Goal: Navigation & Orientation: Find specific page/section

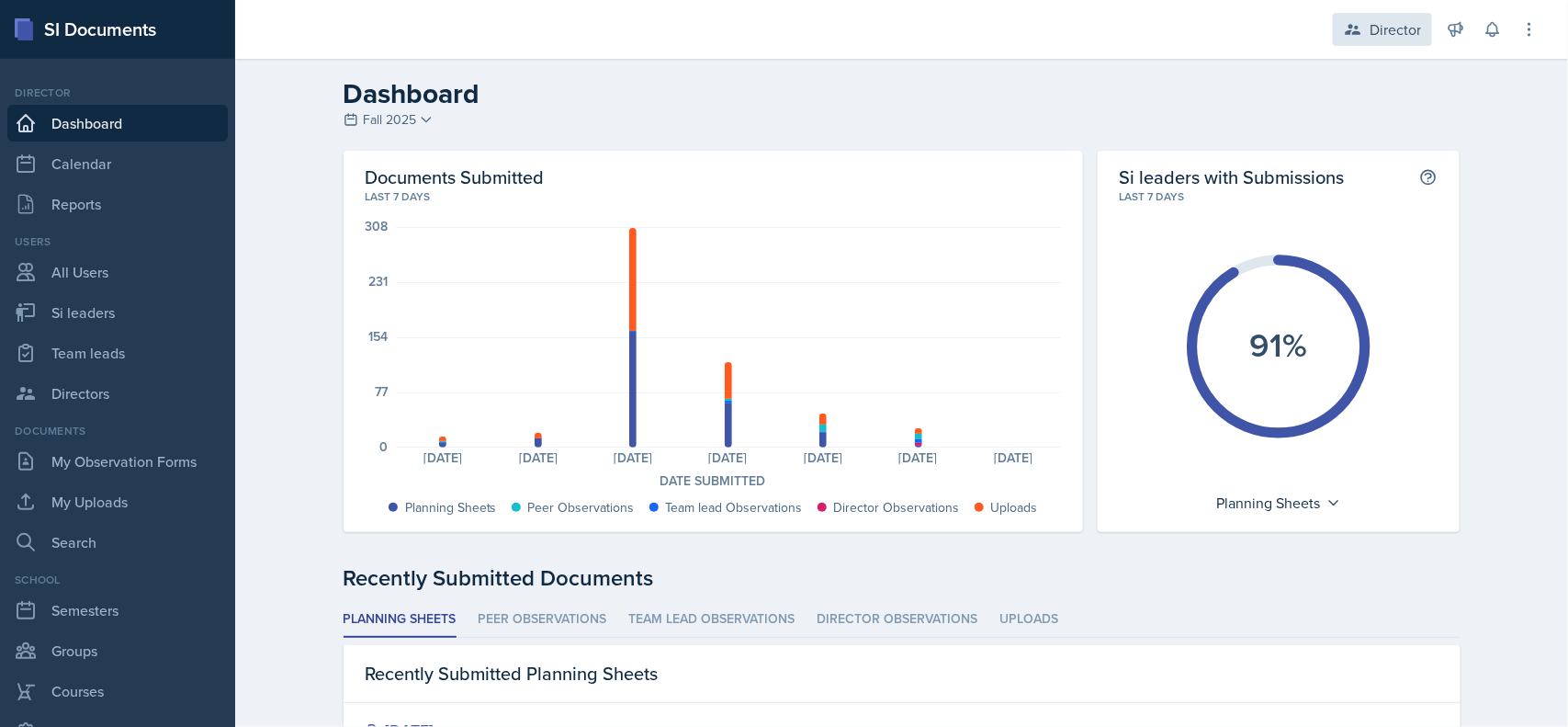
click at [1398, 27] on div "Director" at bounding box center [1396, 29] width 51 height 22
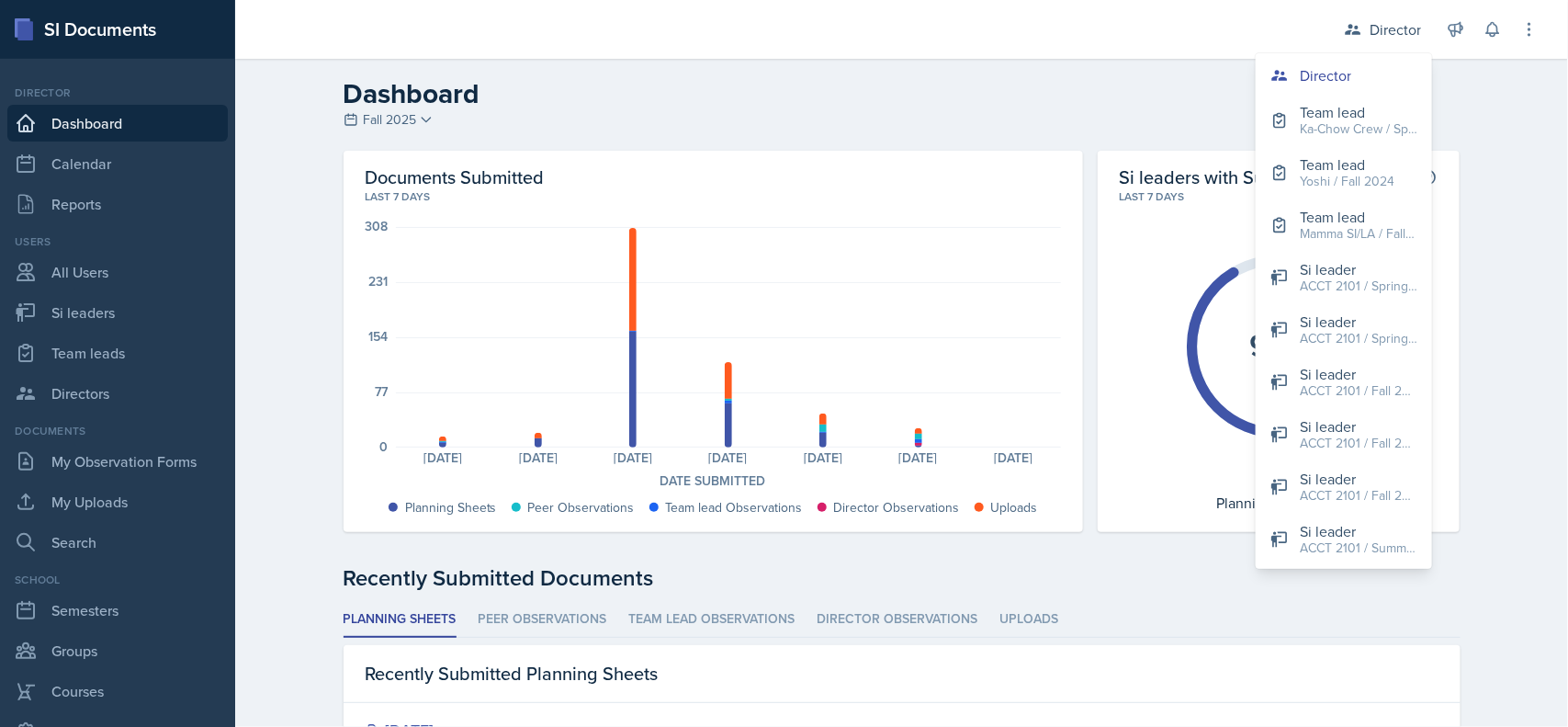
click at [1213, 78] on h2 "Dashboard" at bounding box center [902, 94] width 1117 height 33
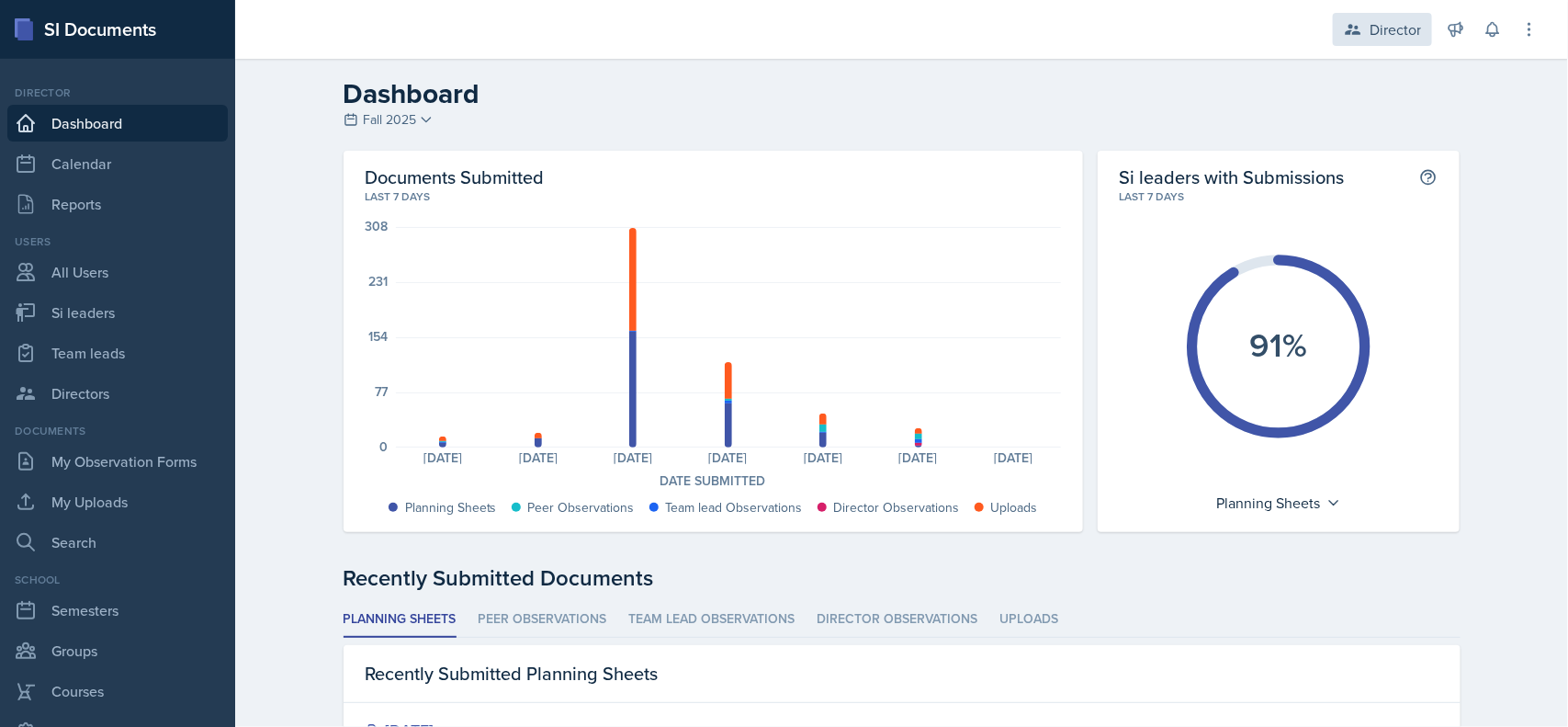
click at [1357, 38] on icon at bounding box center [1353, 29] width 18 height 18
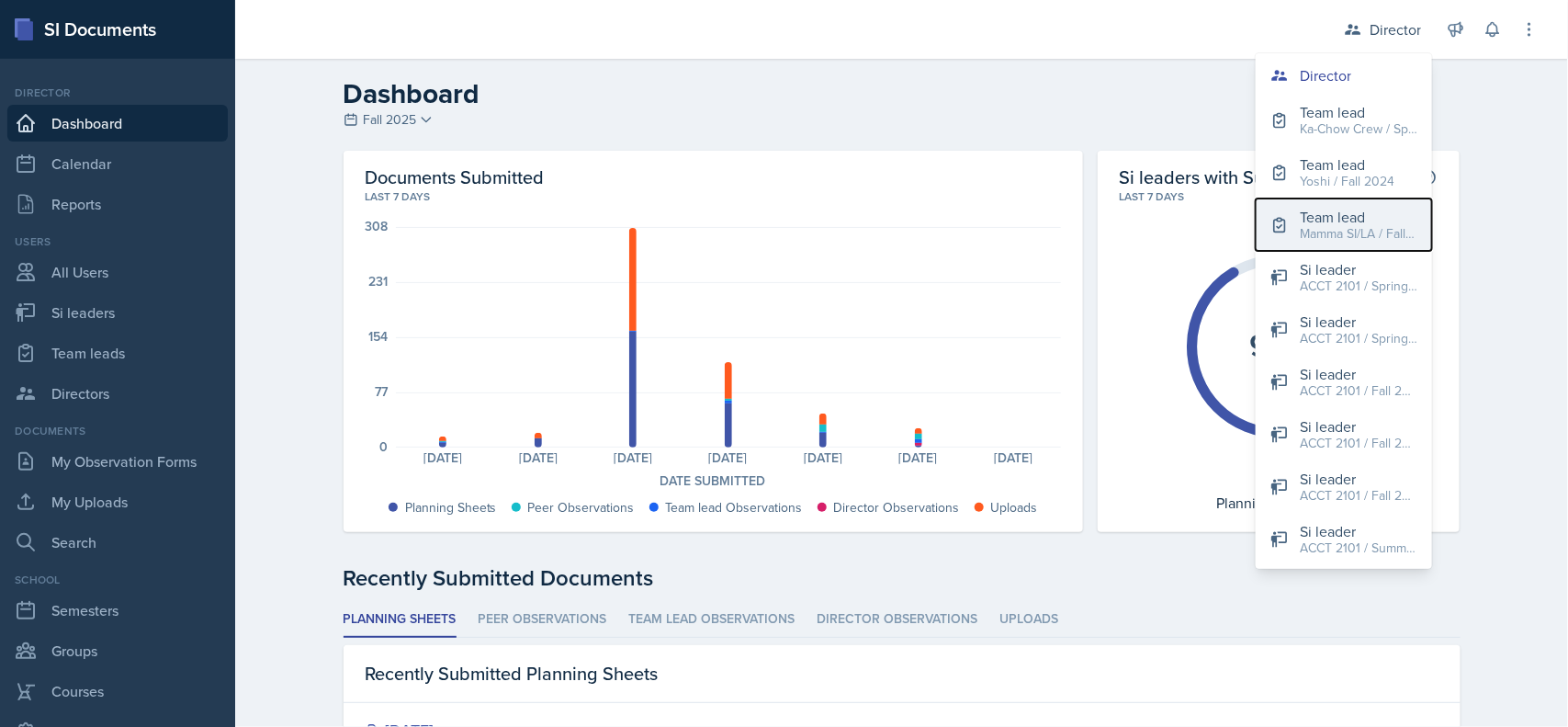
click at [1304, 235] on div "Mamma SI/LA / Fall 2025" at bounding box center [1359, 234] width 117 height 19
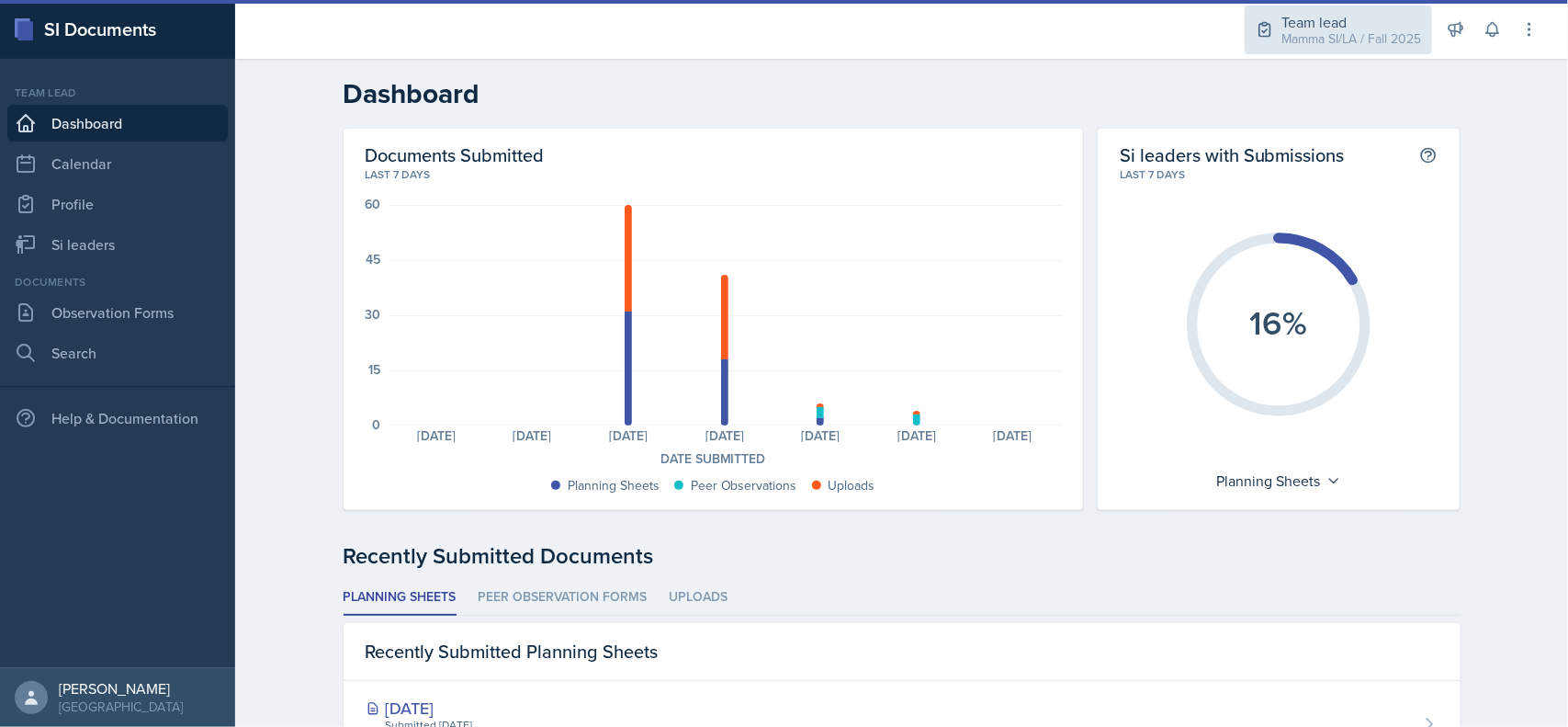
click at [1351, 35] on div "Mamma SI/LA / Fall 2025" at bounding box center [1352, 39] width 140 height 19
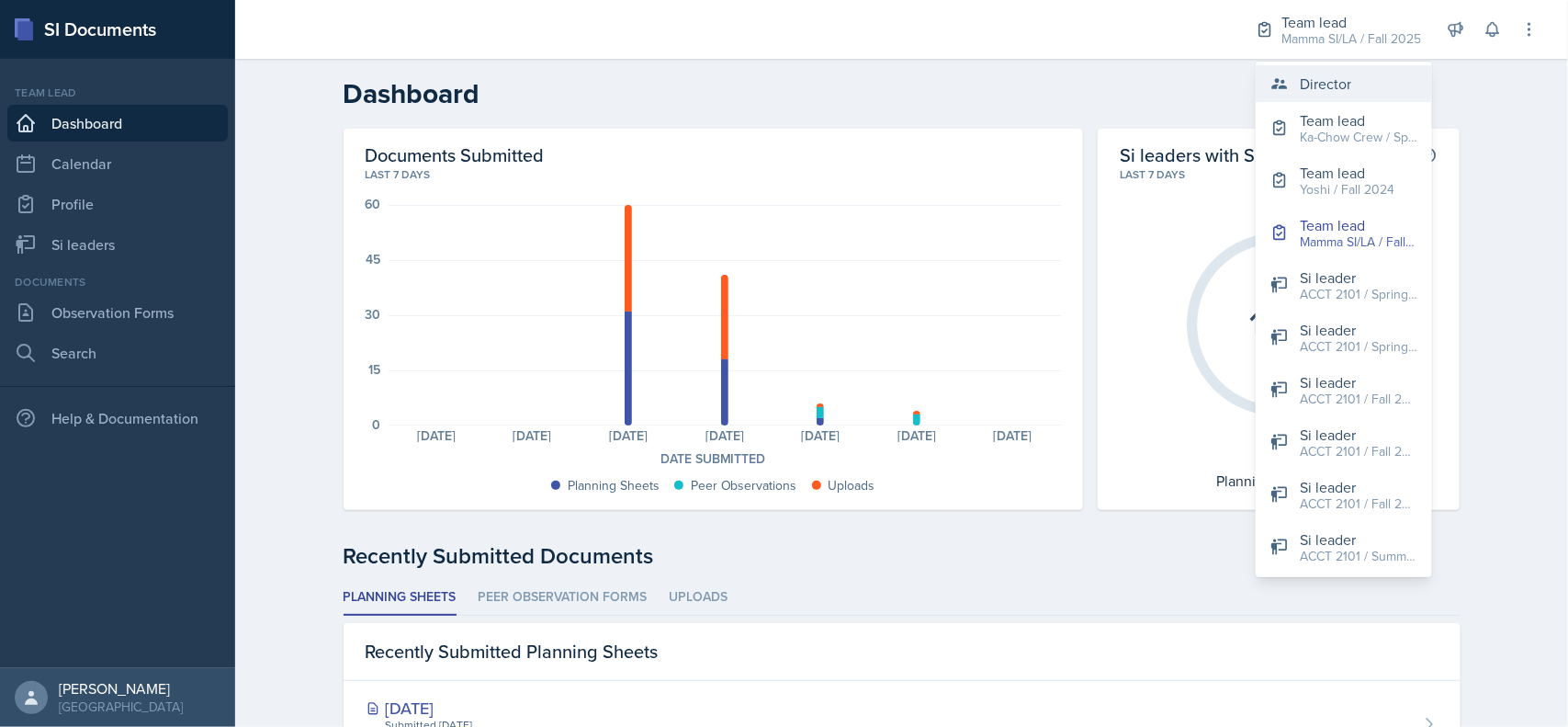
click at [1348, 90] on div "Director" at bounding box center [1326, 83] width 51 height 22
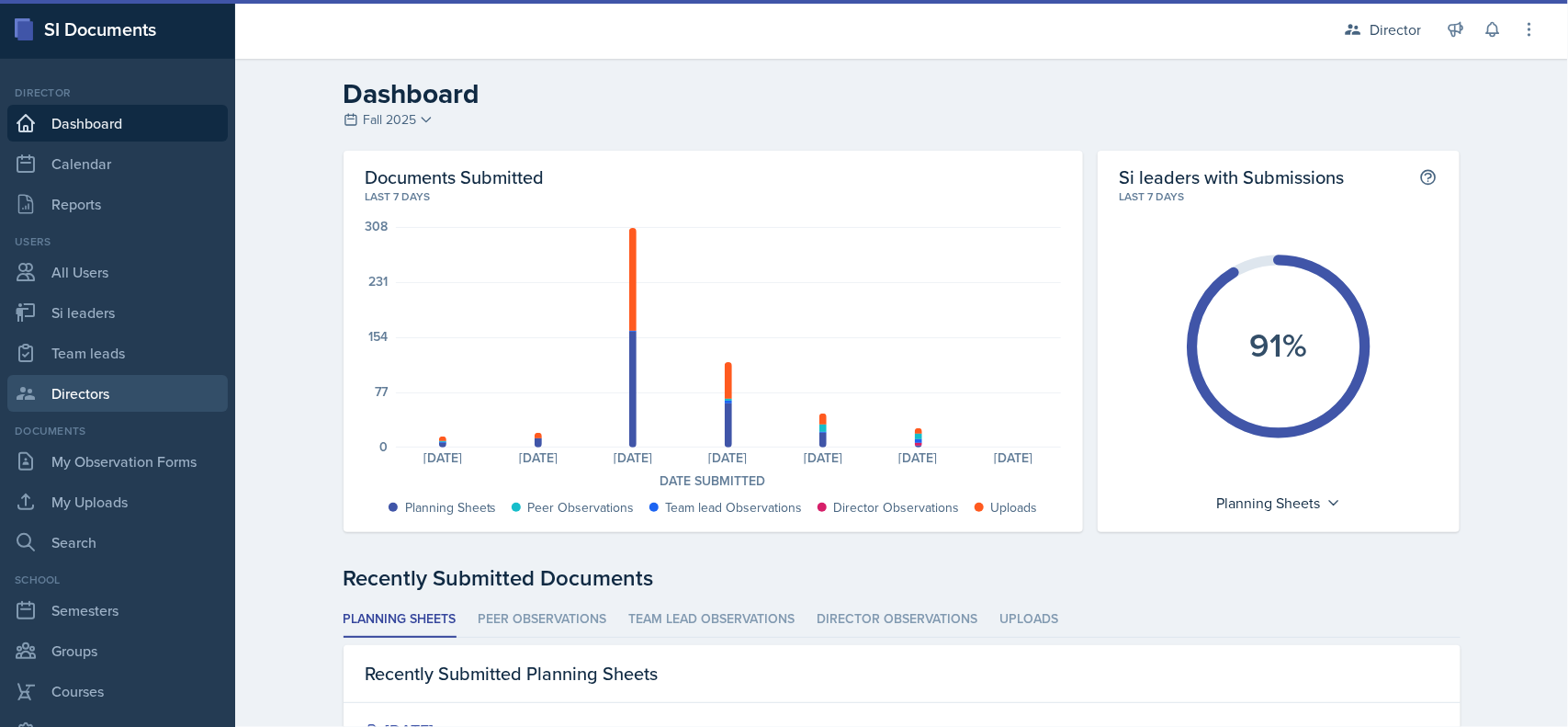
click at [78, 396] on link "Directors" at bounding box center [118, 394] width 221 height 37
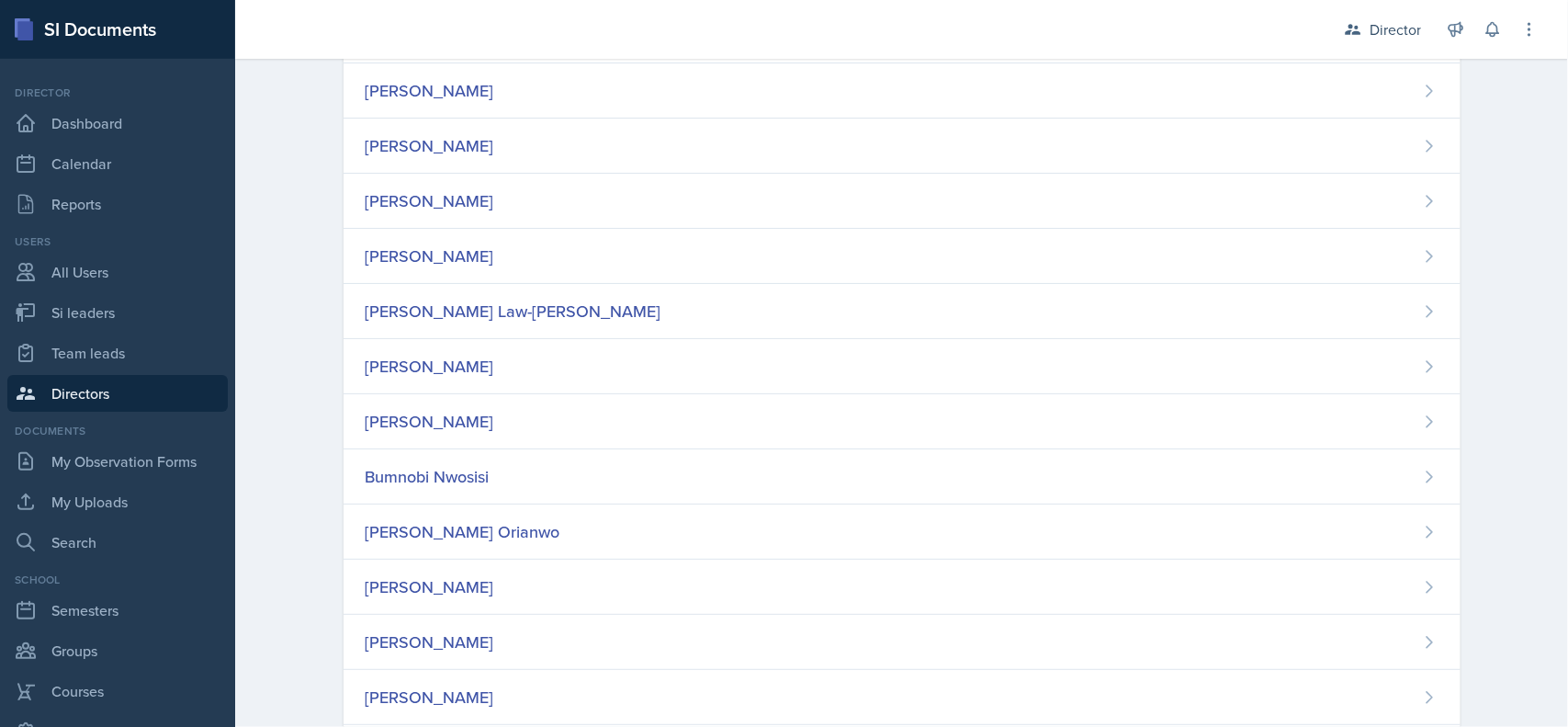
scroll to position [717, 0]
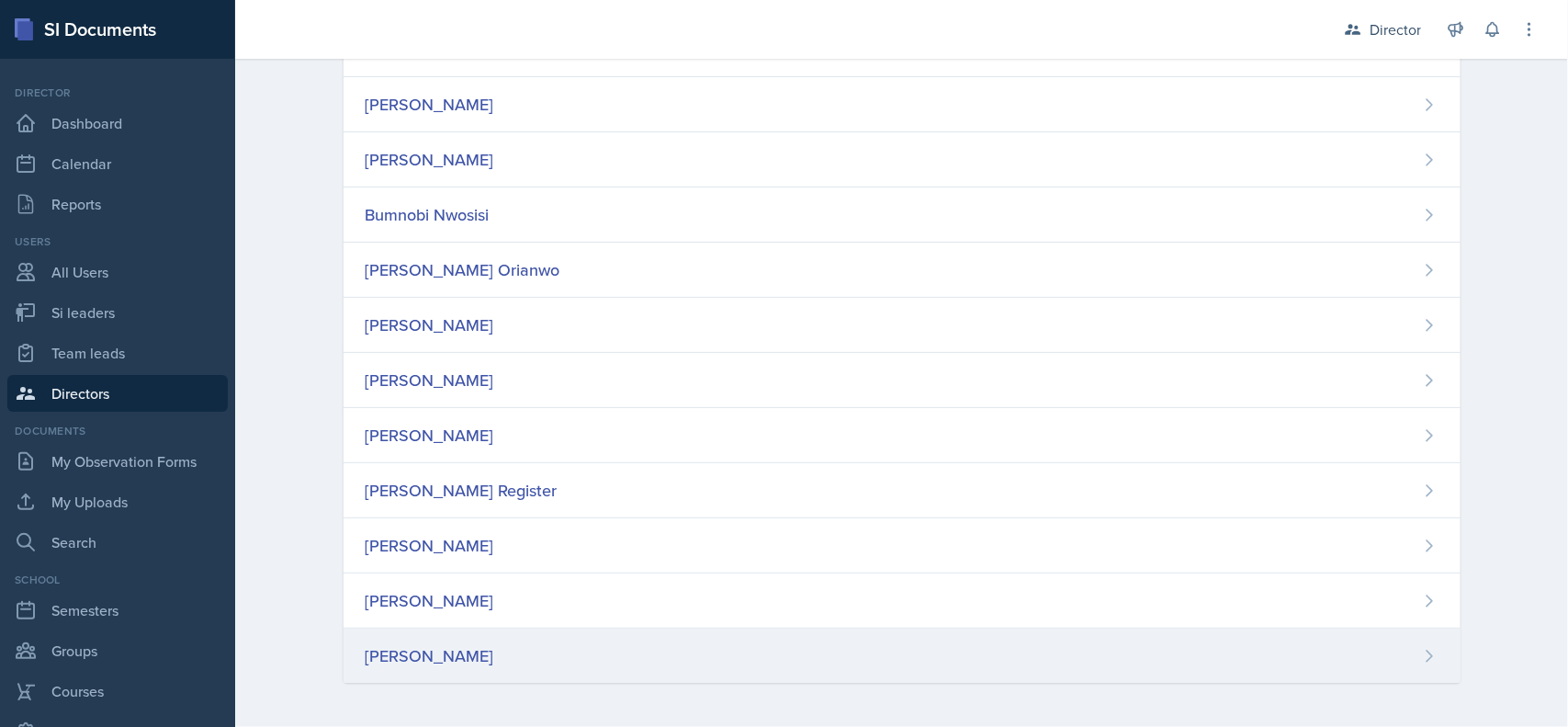
click at [1082, 682] on div "Christian Wiggins" at bounding box center [902, 656] width 1117 height 54
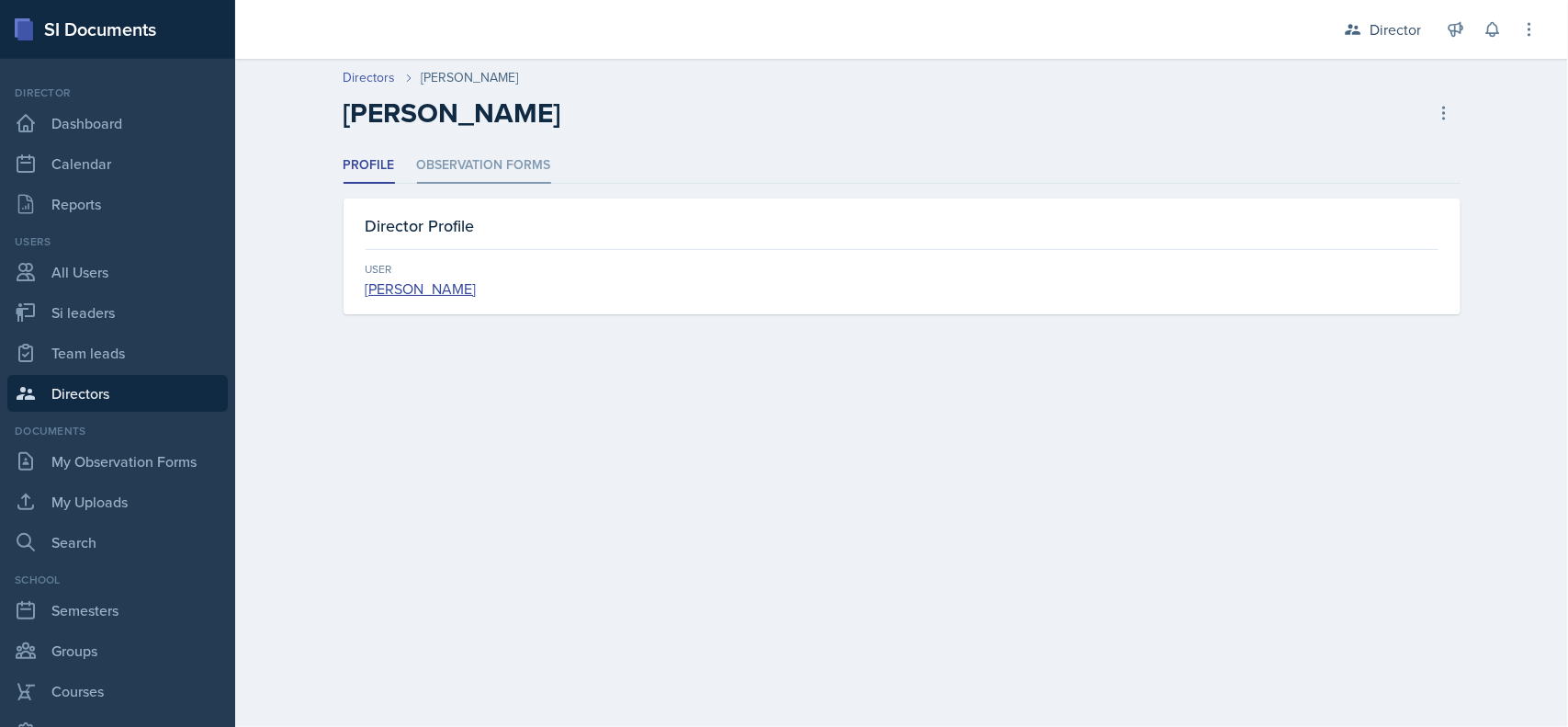
click at [486, 152] on li "Observation Forms" at bounding box center [484, 166] width 134 height 36
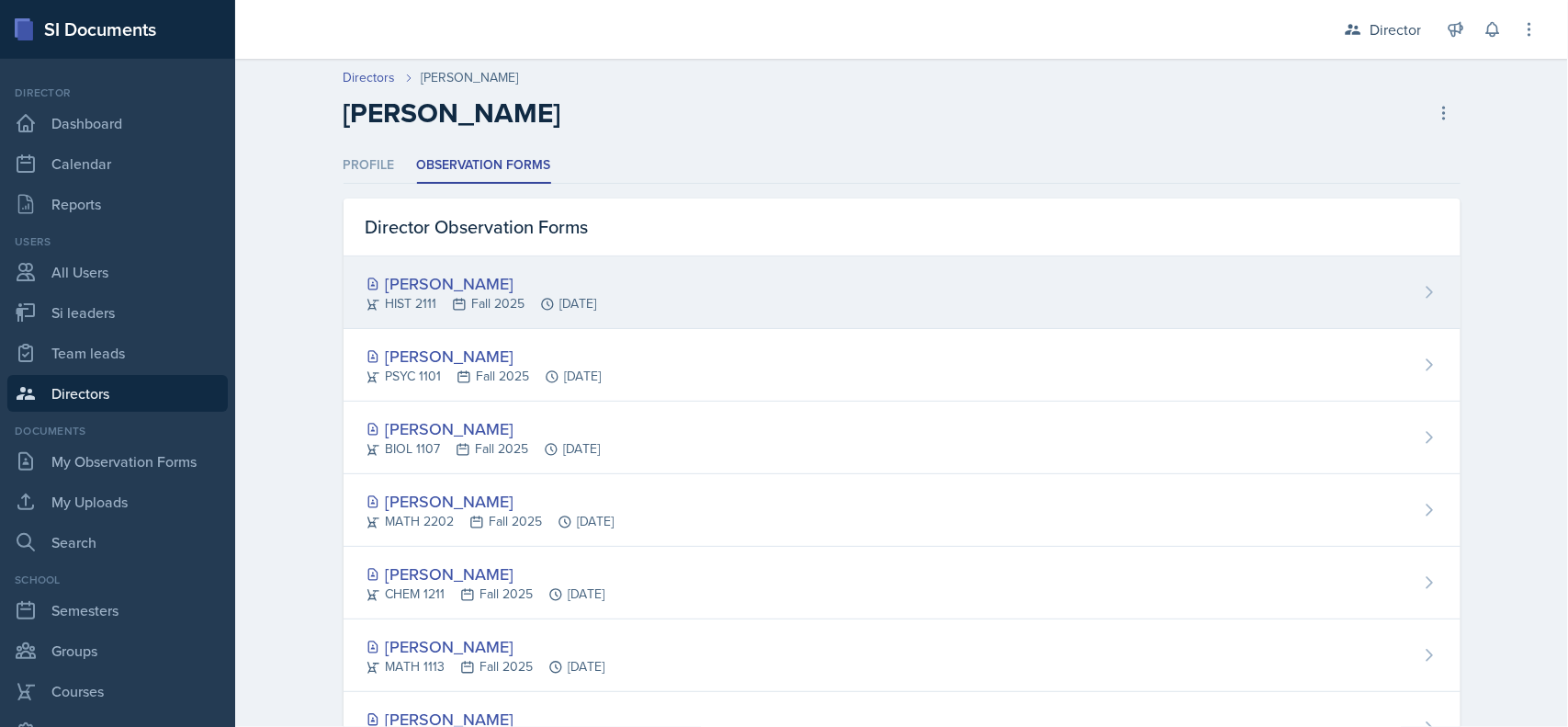
click at [430, 281] on div "[PERSON_NAME]" at bounding box center [481, 284] width 232 height 25
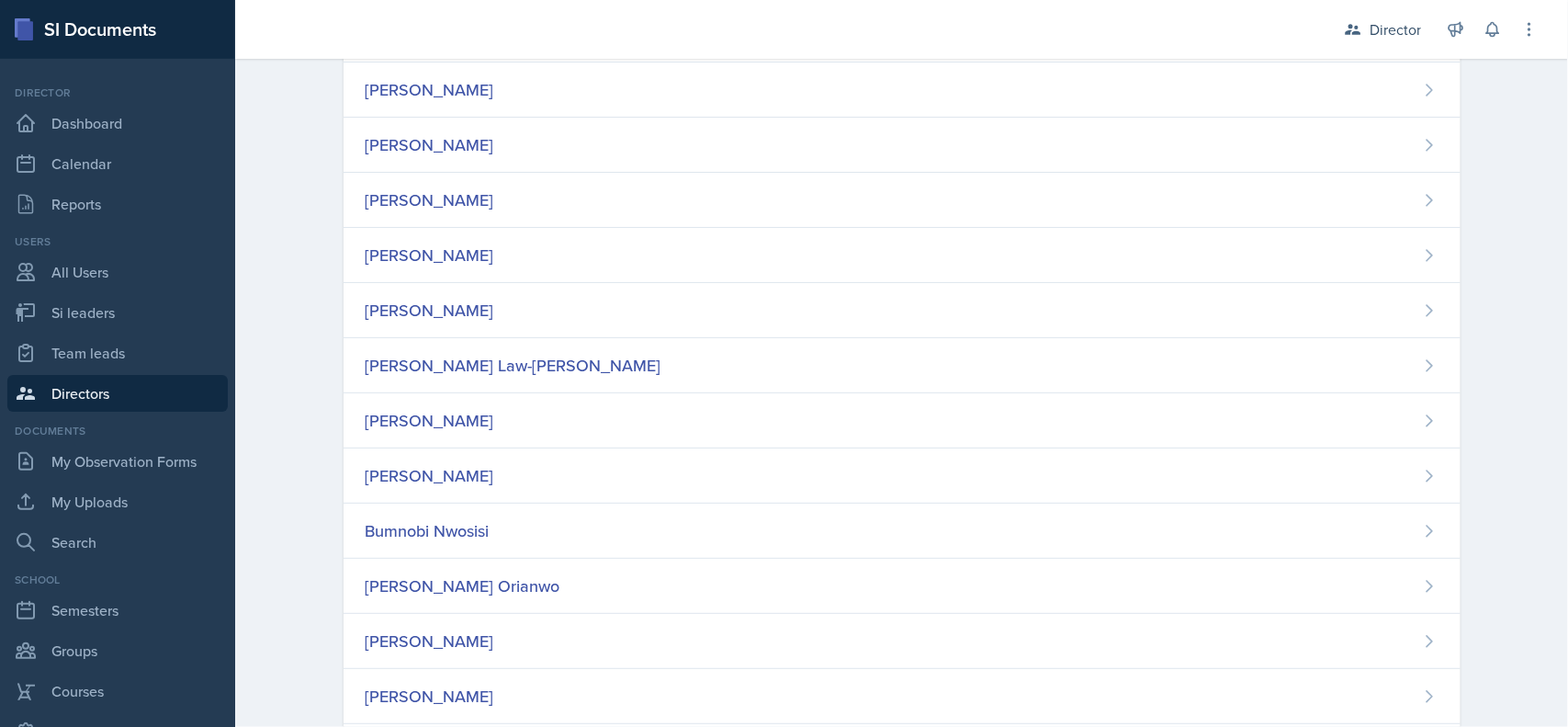
scroll to position [717, 0]
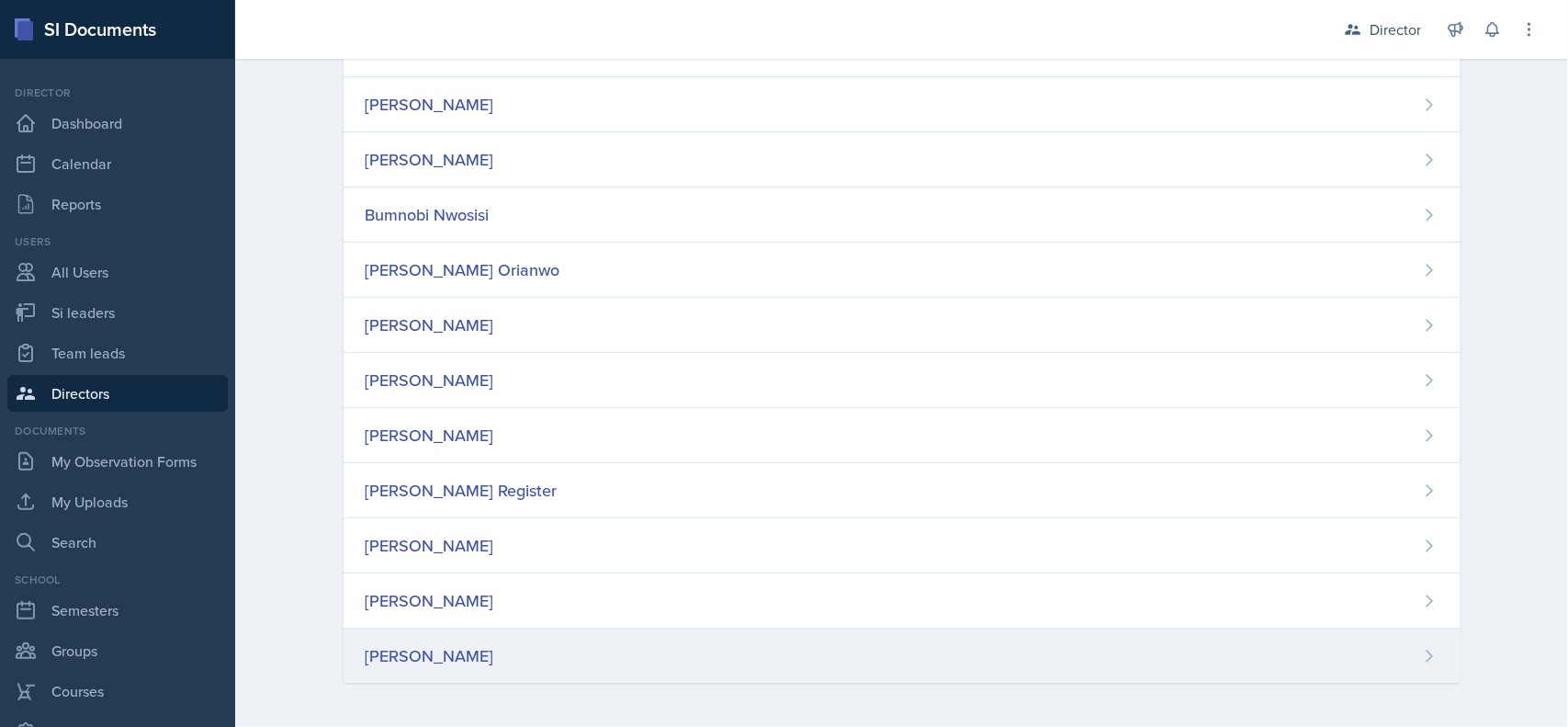
click at [461, 652] on div "Christian Wiggins" at bounding box center [429, 656] width 129 height 25
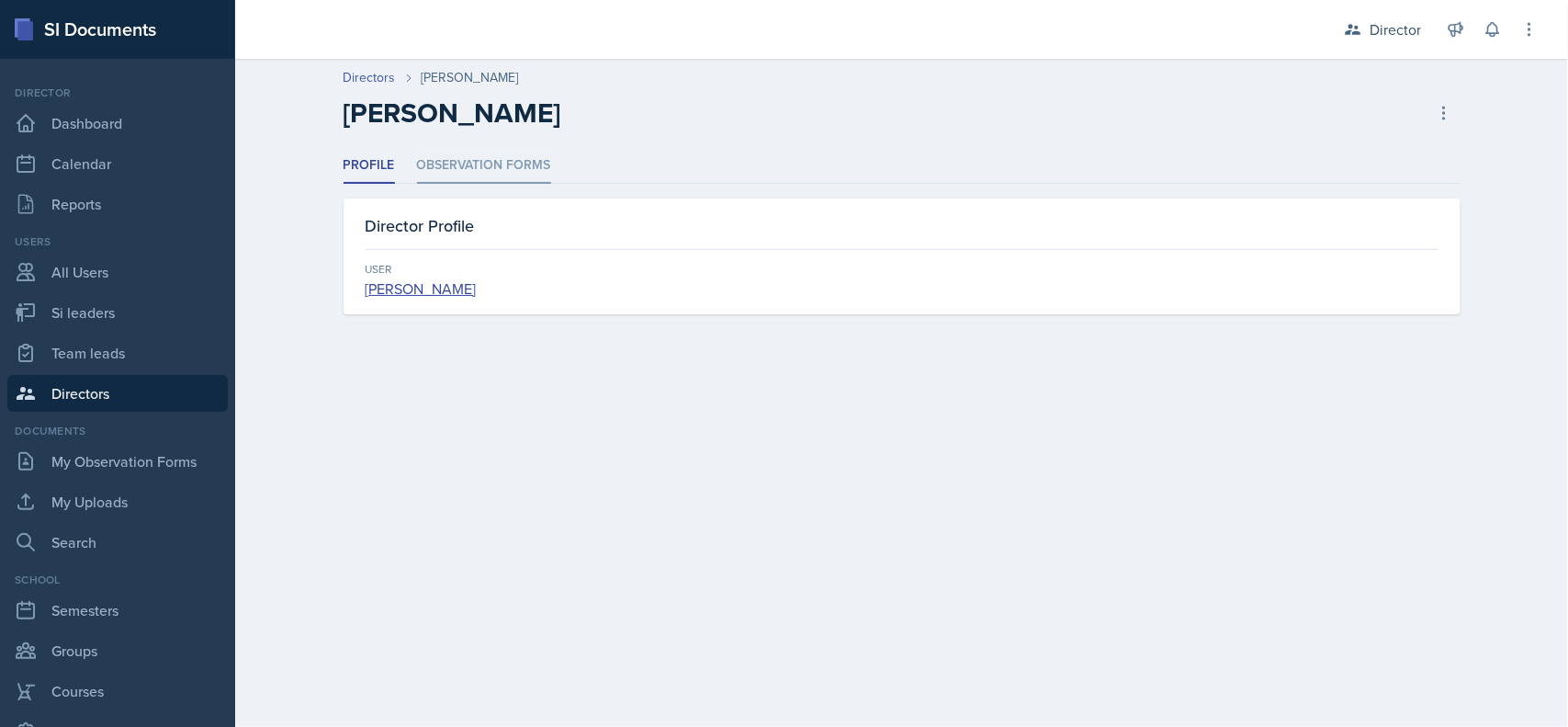
click at [475, 161] on li "Observation Forms" at bounding box center [484, 166] width 134 height 36
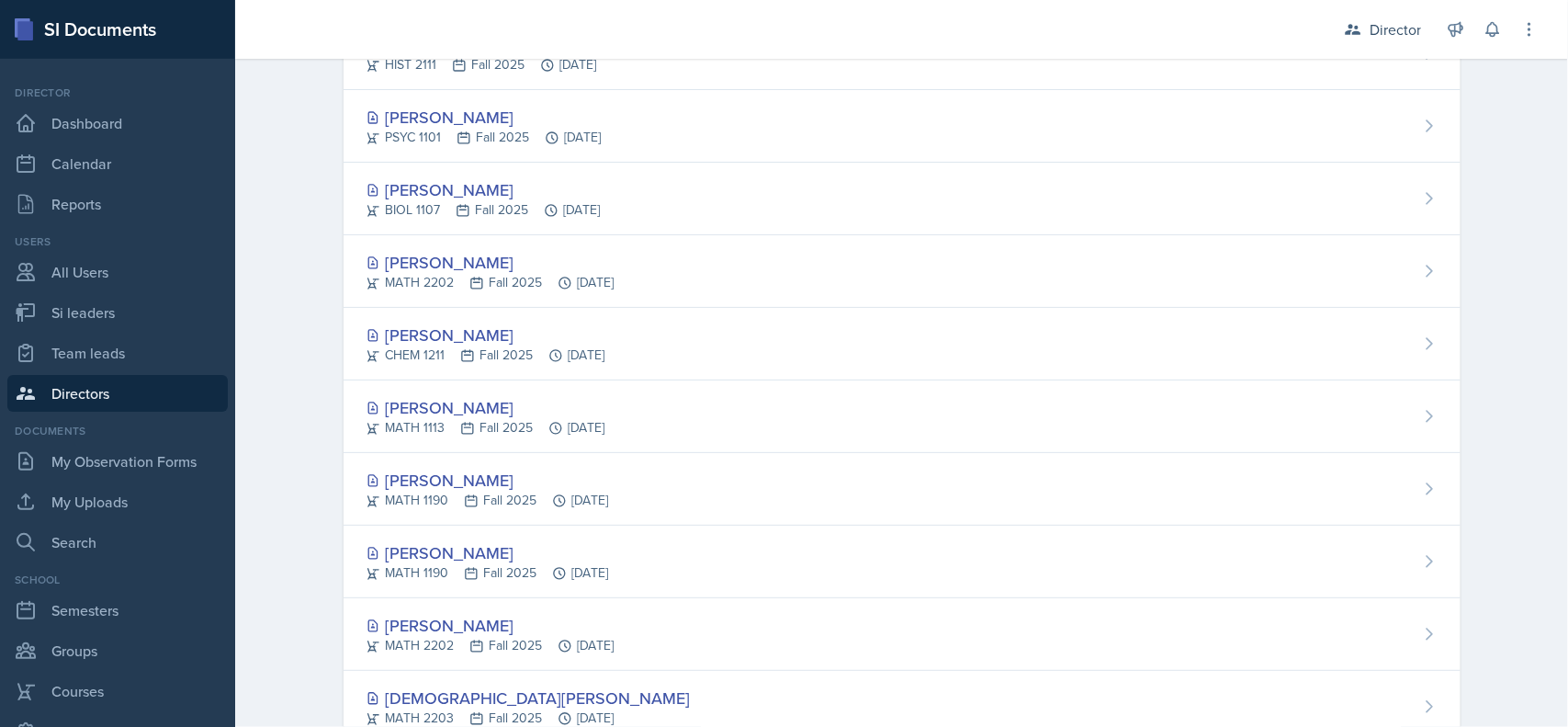
scroll to position [239, 0]
